Goal: Information Seeking & Learning: Learn about a topic

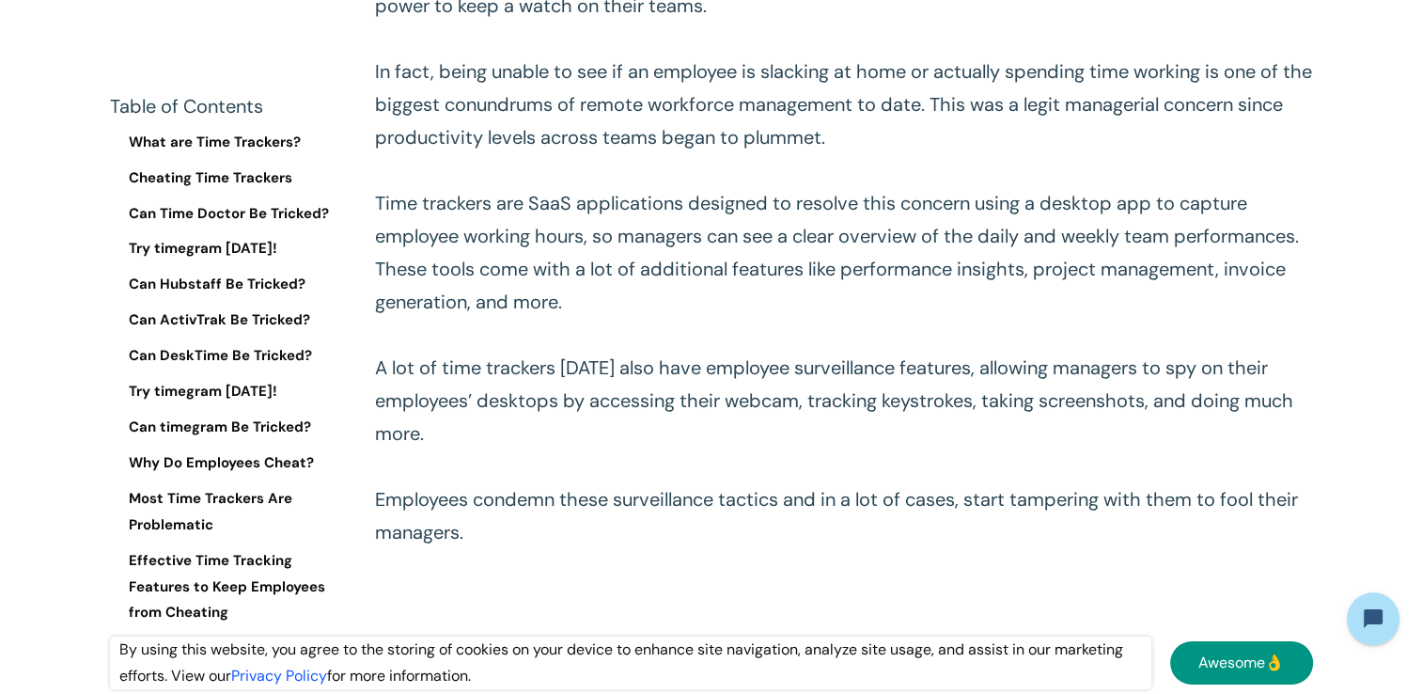
scroll to position [1128, 0]
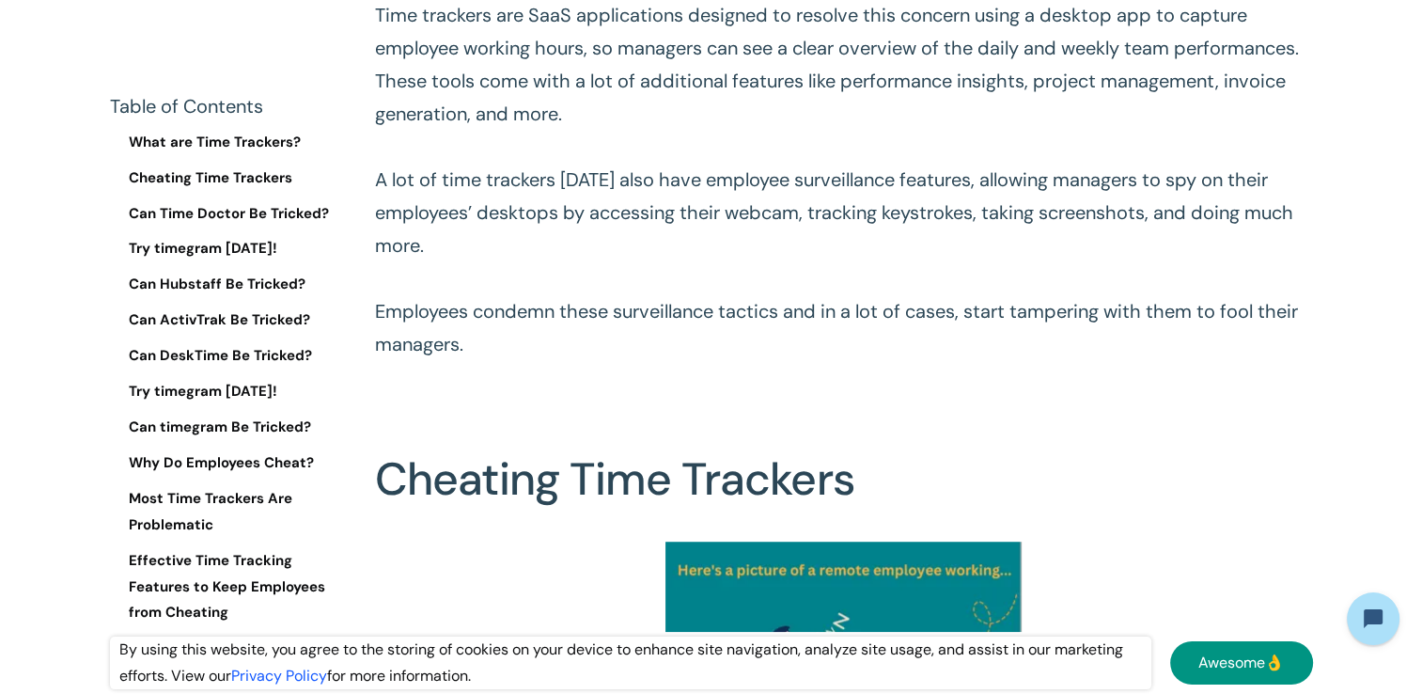
click at [1179, 401] on h2 "Cheating Time Trackers" at bounding box center [844, 451] width 938 height 143
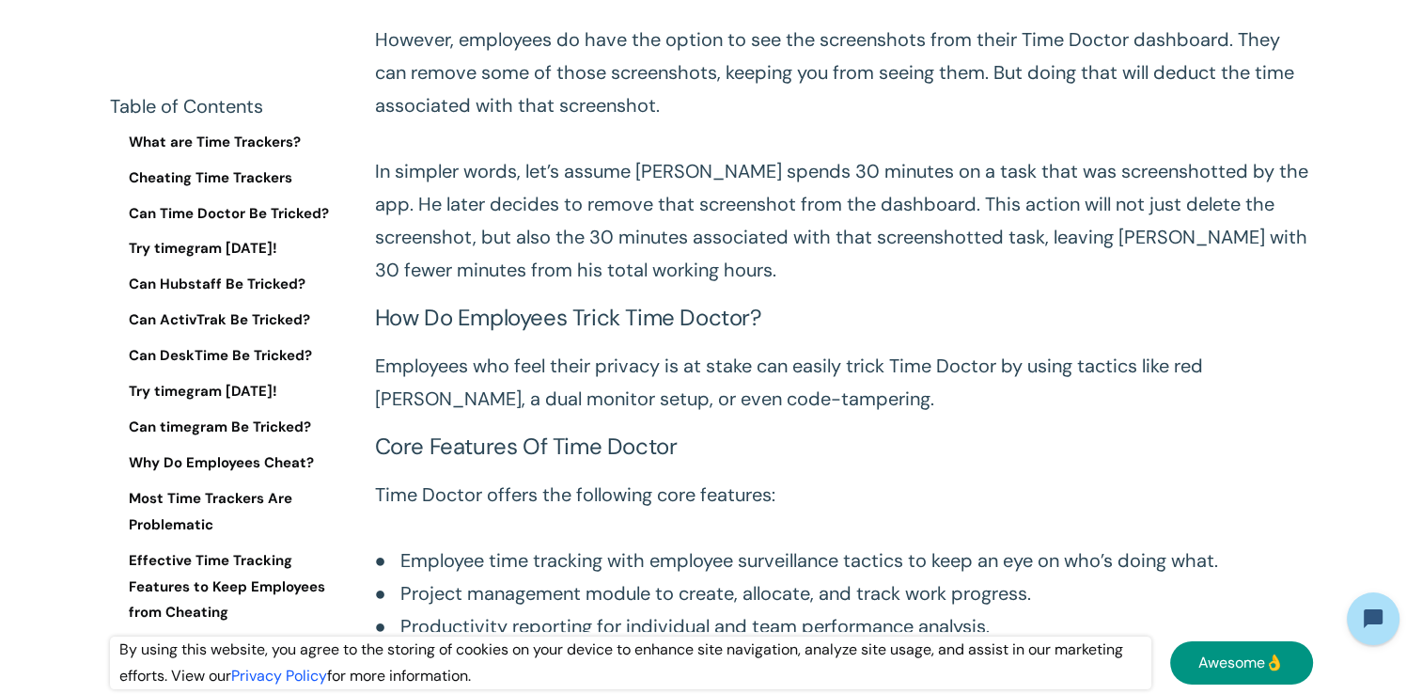
scroll to position [6674, 0]
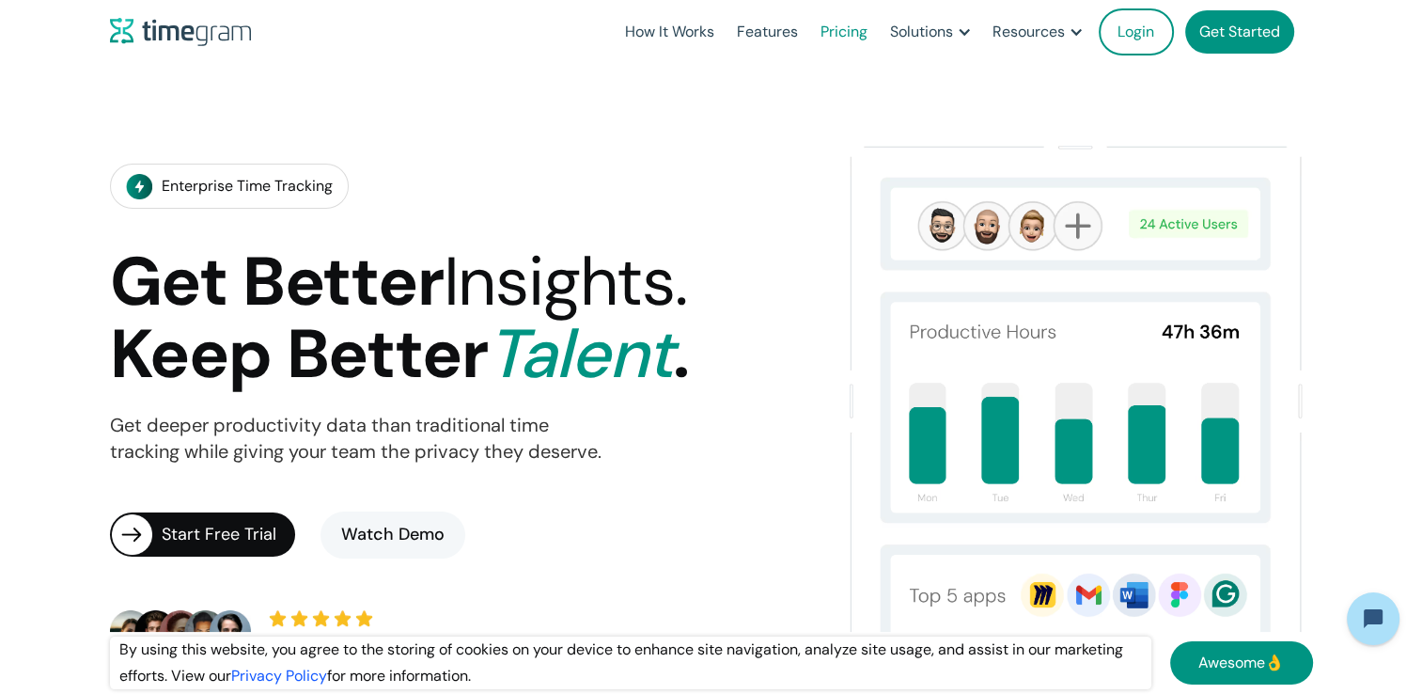
click at [835, 35] on link "Pricing" at bounding box center [844, 32] width 70 height 64
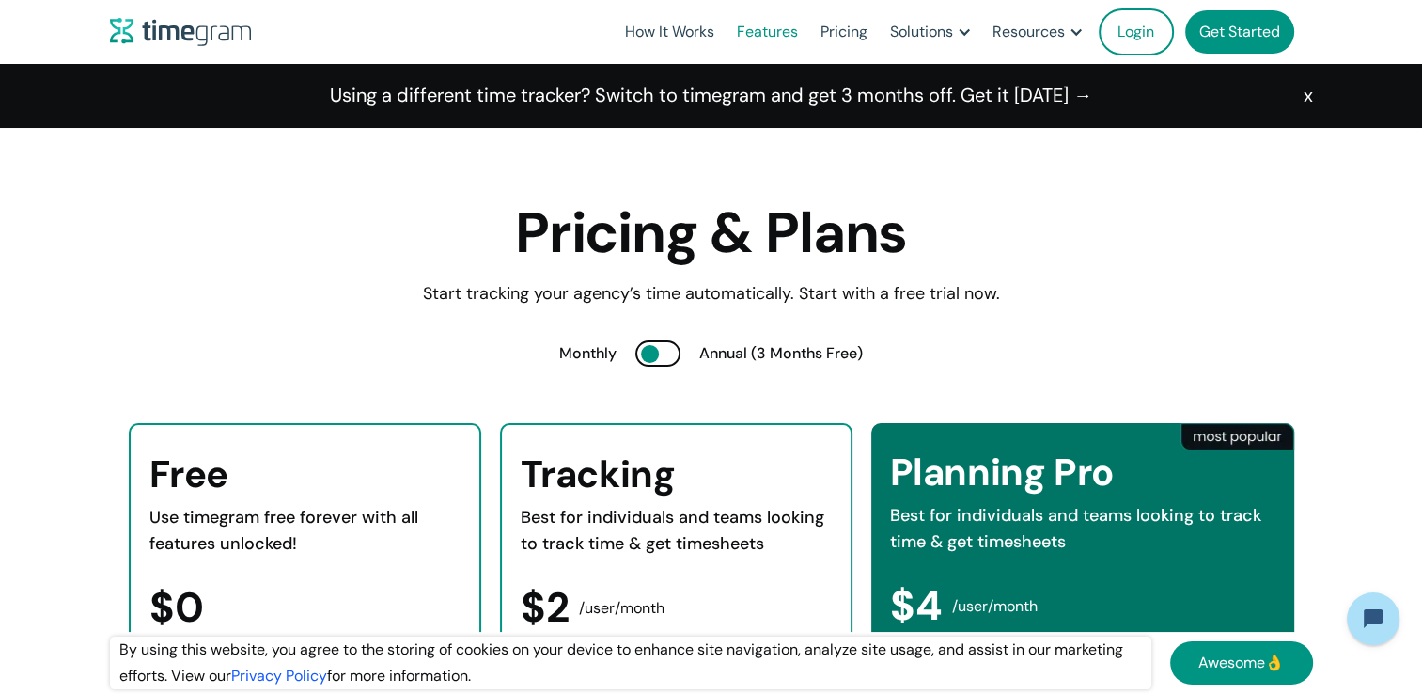
click at [763, 29] on link "Features" at bounding box center [768, 32] width 84 height 64
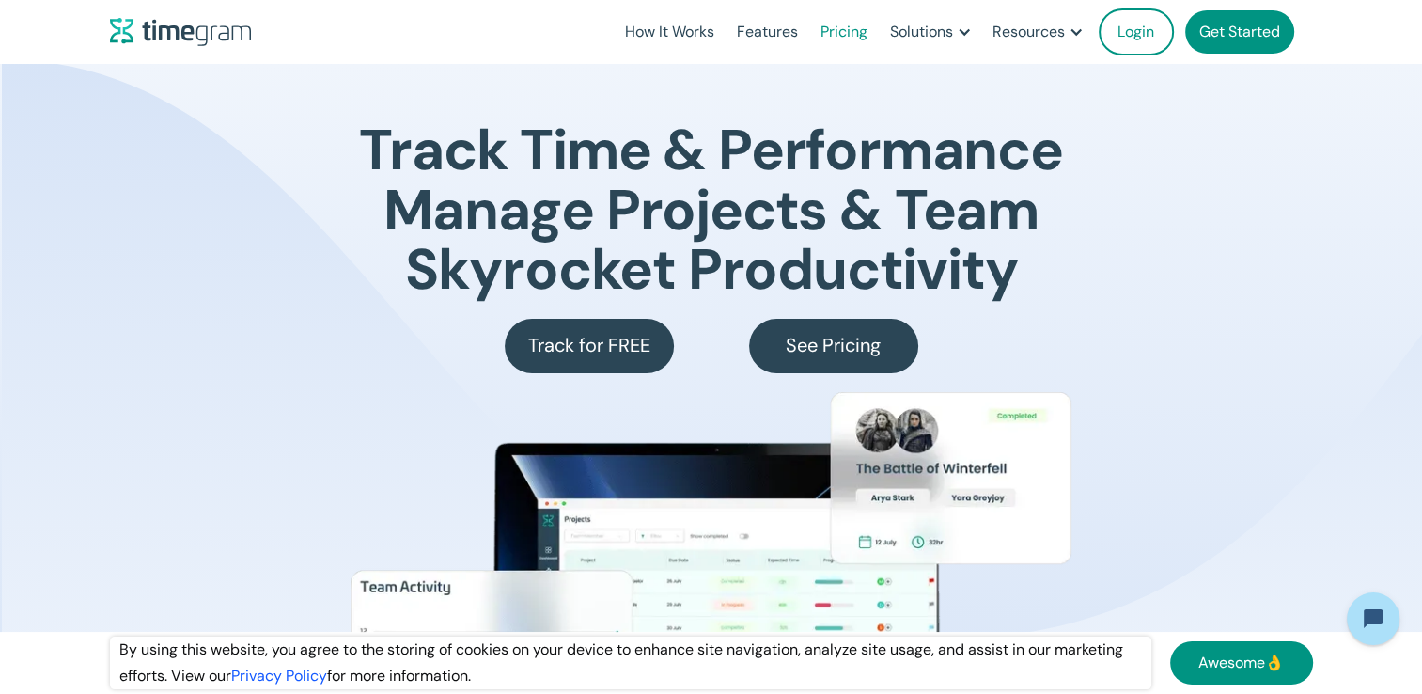
click at [831, 31] on link "Pricing" at bounding box center [844, 32] width 70 height 64
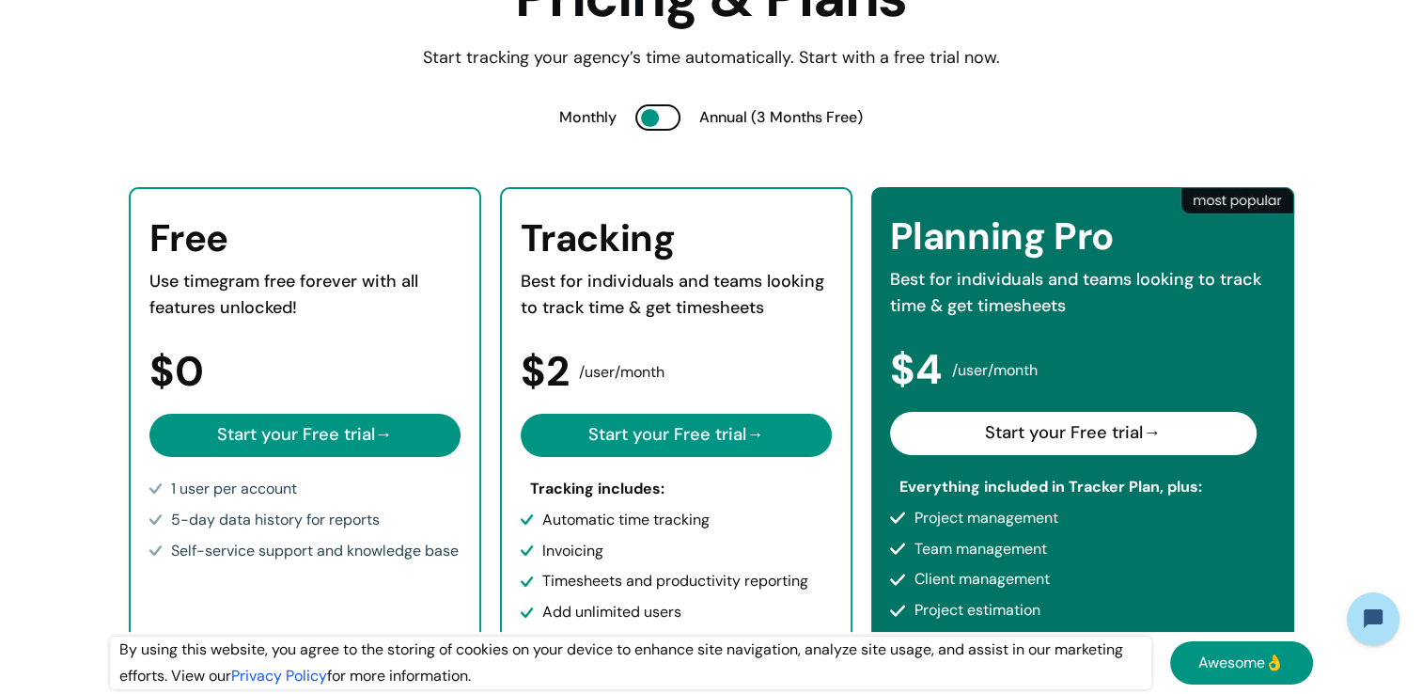
scroll to position [282, 0]
